Goal: Transaction & Acquisition: Purchase product/service

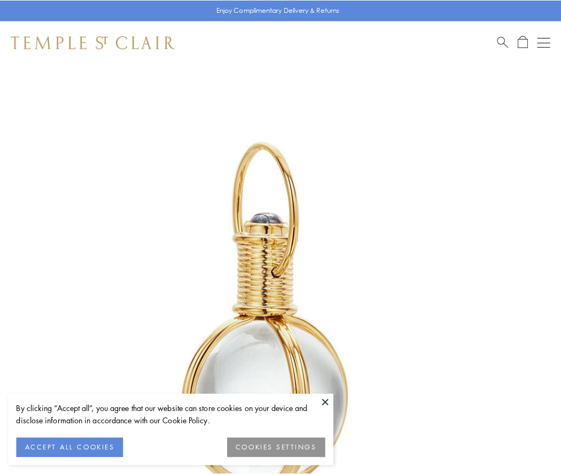
scroll to position [279, 0]
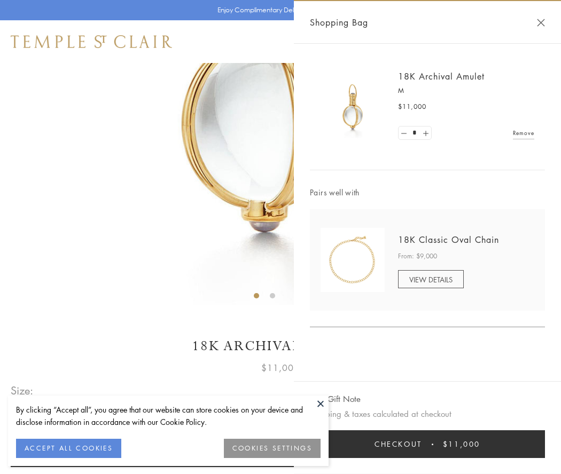
click at [427, 444] on button "Checkout $11,000" at bounding box center [427, 444] width 235 height 28
